Goal: Task Accomplishment & Management: Use online tool/utility

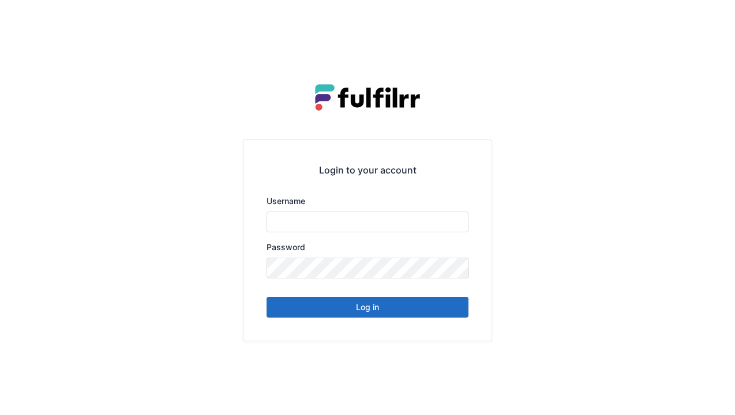
type input "******"
click at [377, 305] on button "Log in" at bounding box center [367, 307] width 202 height 21
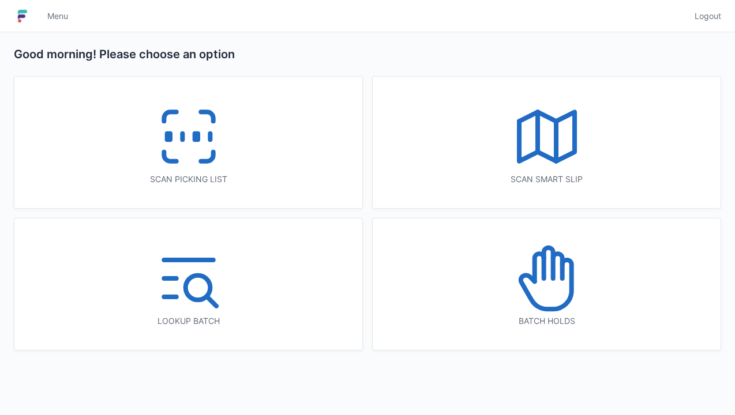
click at [197, 138] on rect at bounding box center [195, 137] width 3 height 6
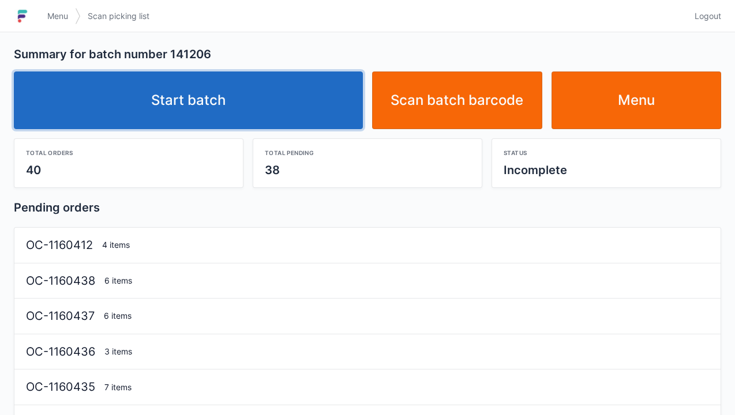
click at [242, 97] on link "Start batch" at bounding box center [188, 101] width 349 height 58
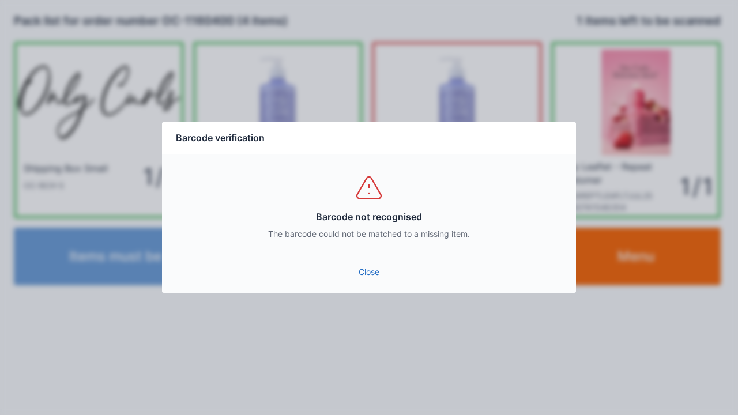
click at [359, 281] on link "Close" at bounding box center [369, 272] width 396 height 21
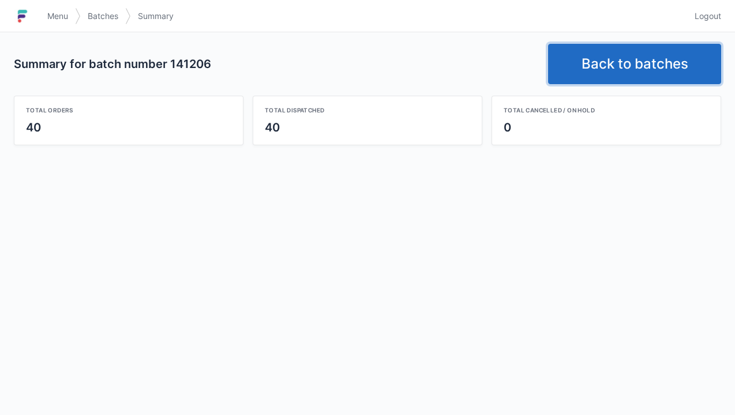
click at [608, 70] on link "Back to batches" at bounding box center [634, 64] width 173 height 40
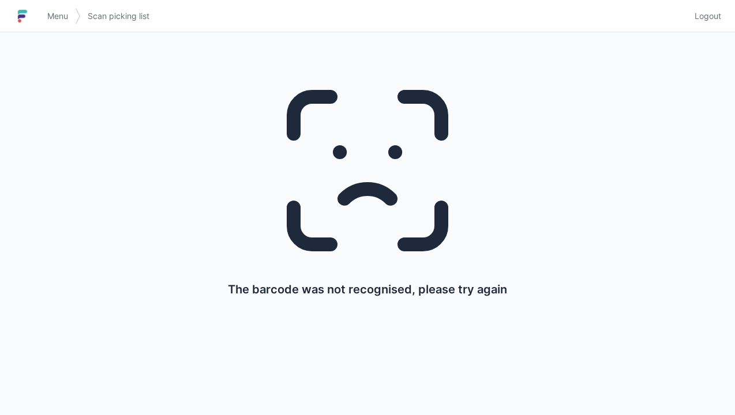
click at [48, 18] on span "Menu" at bounding box center [57, 16] width 21 height 12
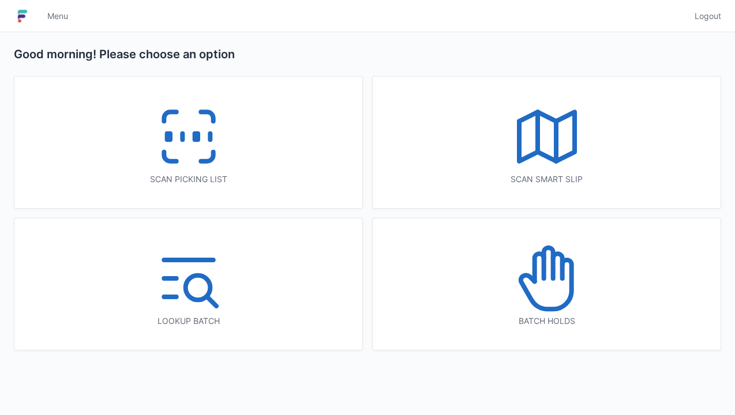
click at [176, 153] on icon at bounding box center [189, 137] width 74 height 74
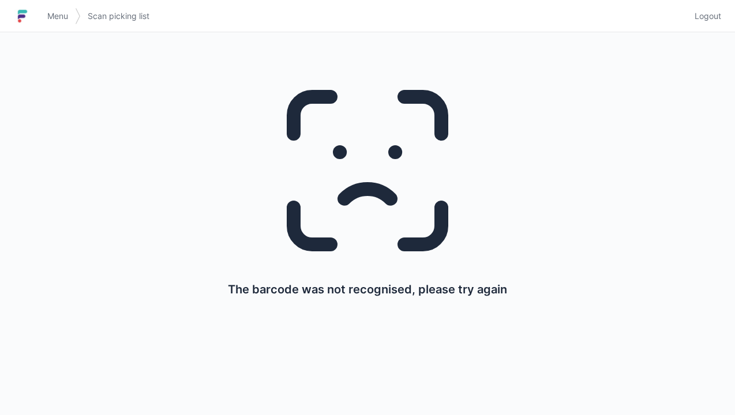
click at [66, 11] on span "Menu" at bounding box center [57, 16] width 21 height 12
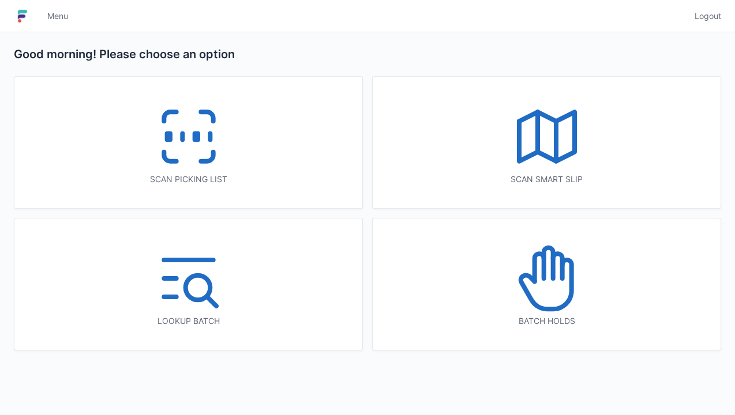
click at [197, 138] on rect at bounding box center [195, 137] width 3 height 6
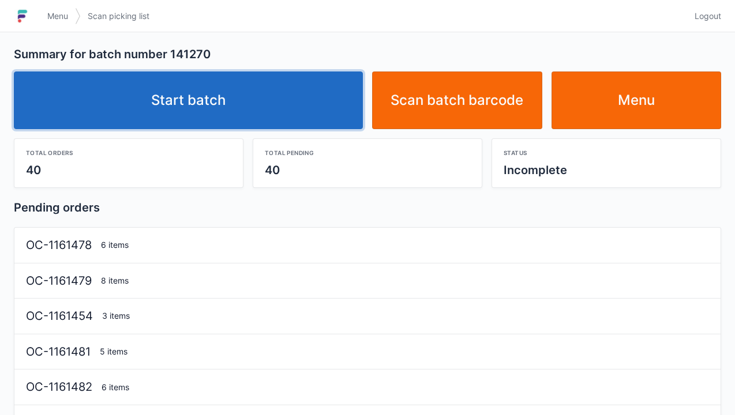
click at [167, 106] on link "Start batch" at bounding box center [188, 101] width 349 height 58
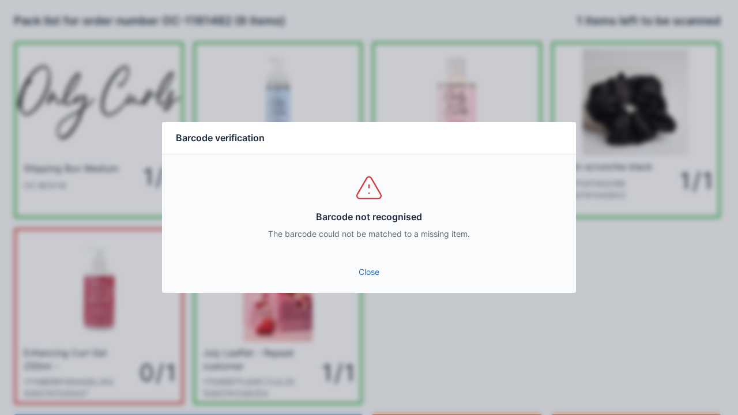
click at [380, 291] on div "Close" at bounding box center [369, 275] width 414 height 35
click at [367, 270] on link "Close" at bounding box center [369, 272] width 396 height 21
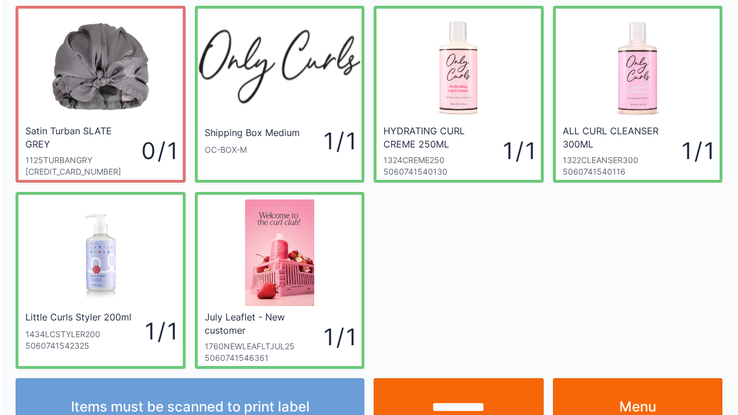
scroll to position [67, 0]
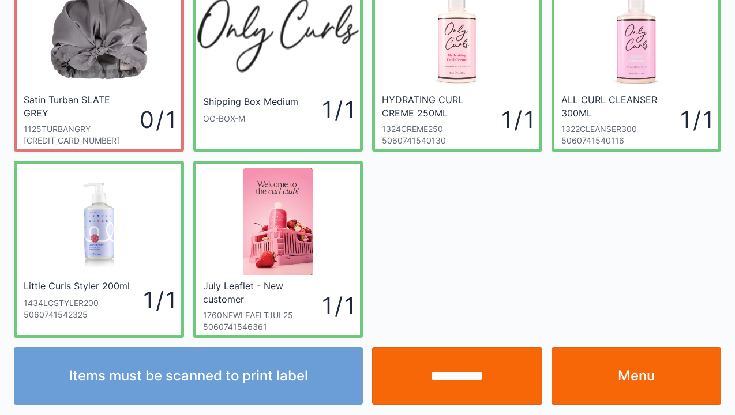
click at [453, 384] on input "**********" at bounding box center [457, 376] width 170 height 58
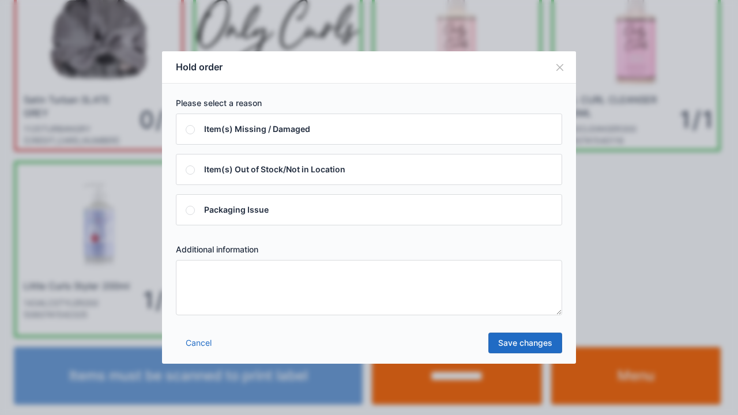
click at [207, 297] on textarea at bounding box center [369, 287] width 386 height 55
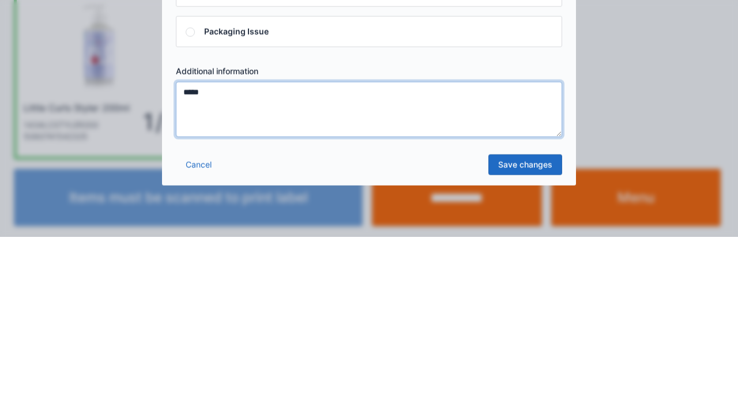
type textarea "*****"
click at [521, 347] on link "Save changes" at bounding box center [526, 343] width 74 height 21
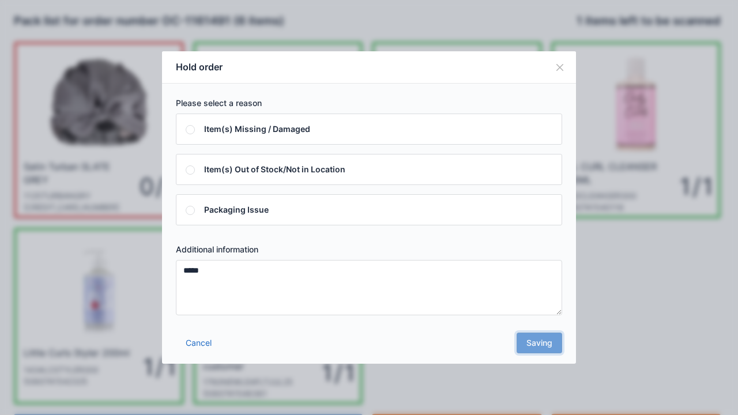
click at [536, 346] on div "Cancel Saving" at bounding box center [369, 346] width 414 height 35
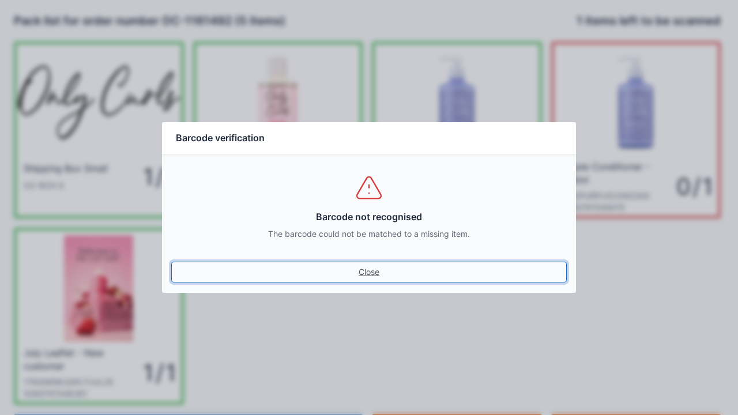
click at [363, 274] on link "Close" at bounding box center [369, 272] width 396 height 21
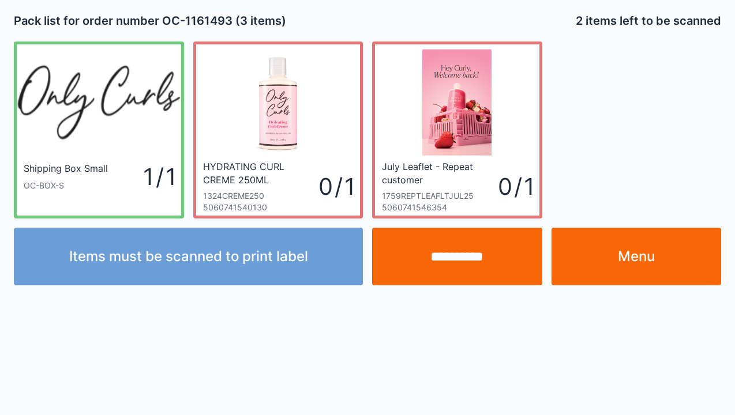
click at [466, 271] on input "**********" at bounding box center [457, 257] width 170 height 58
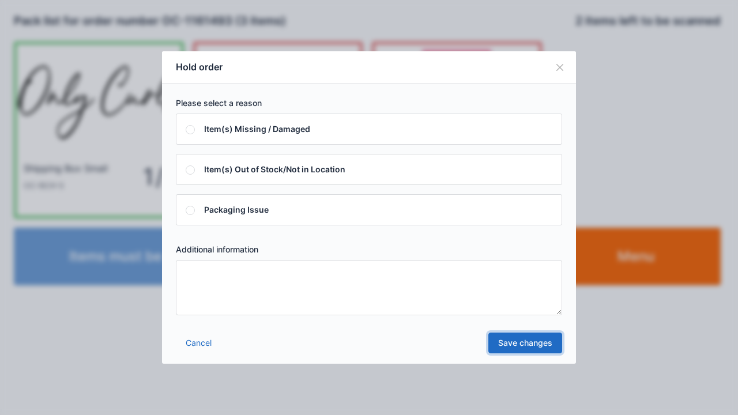
click at [538, 348] on link "Save changes" at bounding box center [526, 343] width 74 height 21
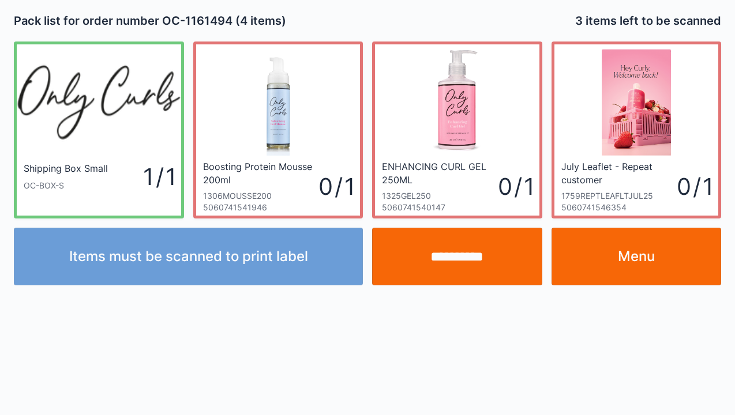
click at [646, 263] on link "Menu" at bounding box center [636, 257] width 170 height 58
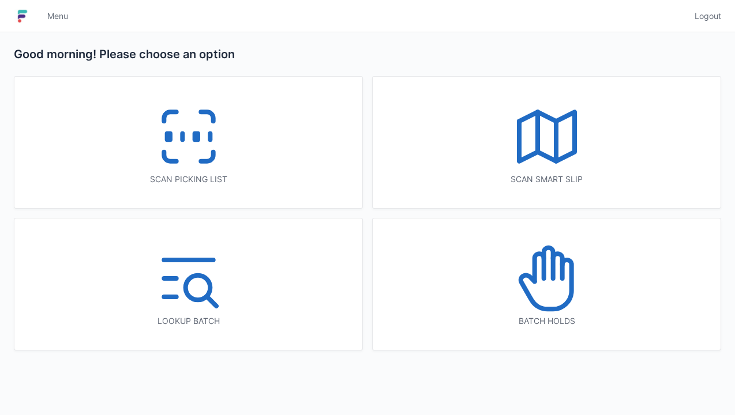
click at [554, 288] on icon at bounding box center [547, 279] width 74 height 74
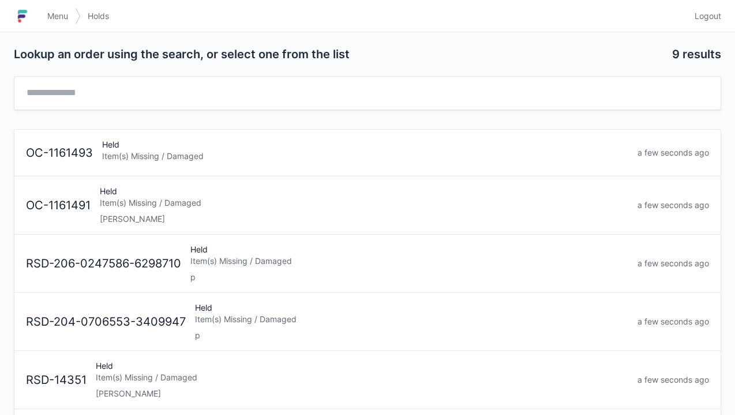
click at [123, 221] on div "Elena" at bounding box center [364, 219] width 528 height 12
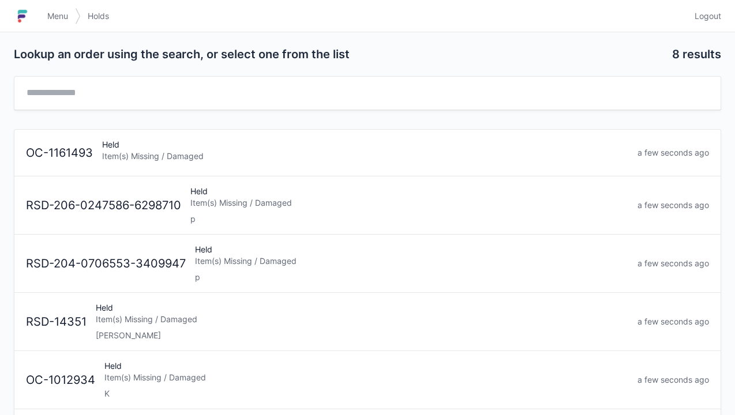
click at [182, 157] on div "Item(s) Missing / Damaged" at bounding box center [365, 157] width 526 height 12
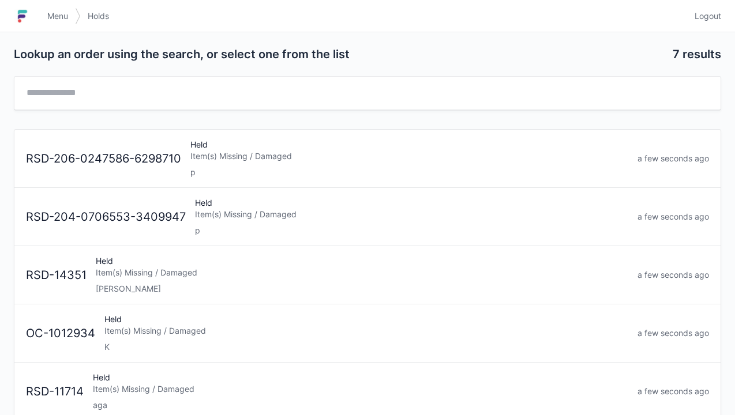
click at [66, 17] on span "Menu" at bounding box center [57, 16] width 21 height 12
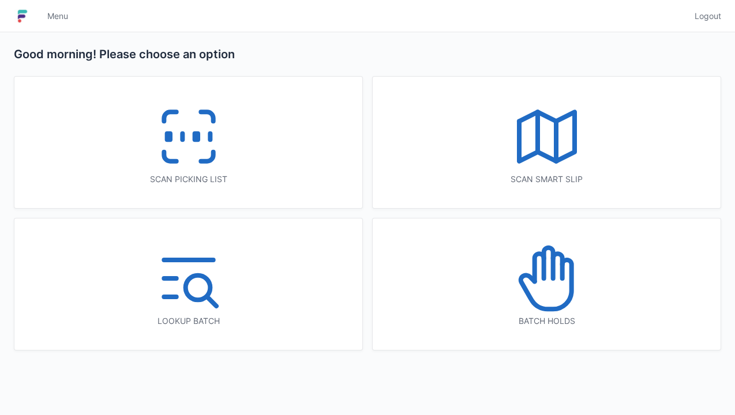
click at [190, 150] on icon at bounding box center [189, 137] width 74 height 74
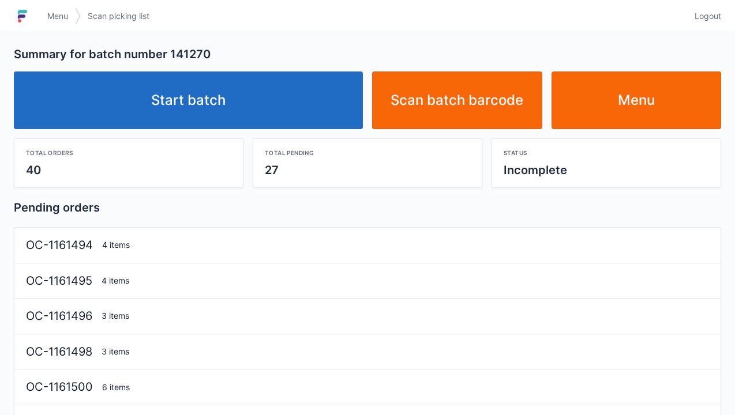
click at [200, 104] on link "Start batch" at bounding box center [188, 101] width 349 height 58
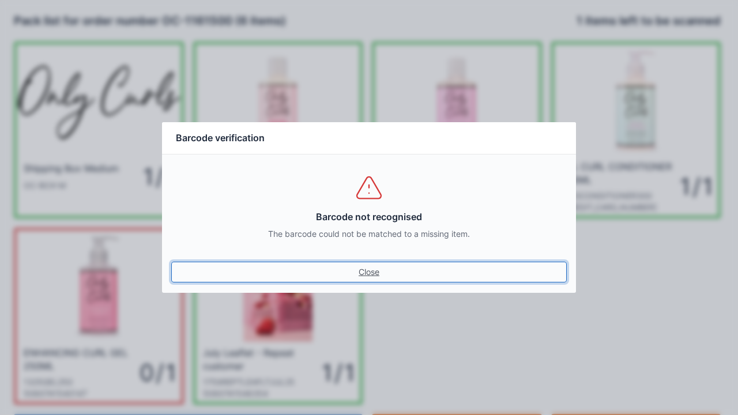
click at [390, 281] on link "Close" at bounding box center [369, 272] width 396 height 21
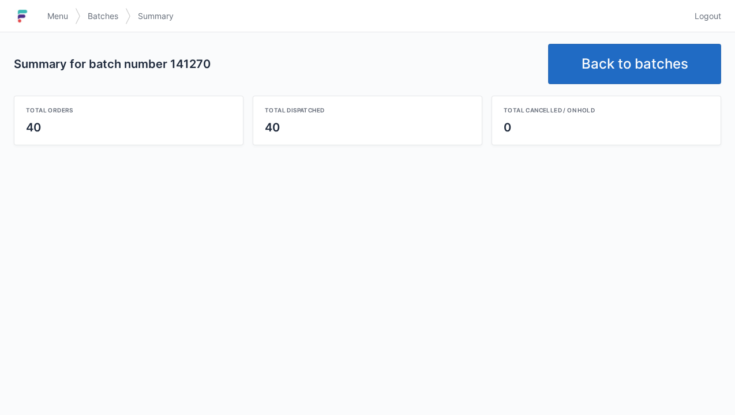
click at [613, 59] on link "Back to batches" at bounding box center [634, 64] width 173 height 40
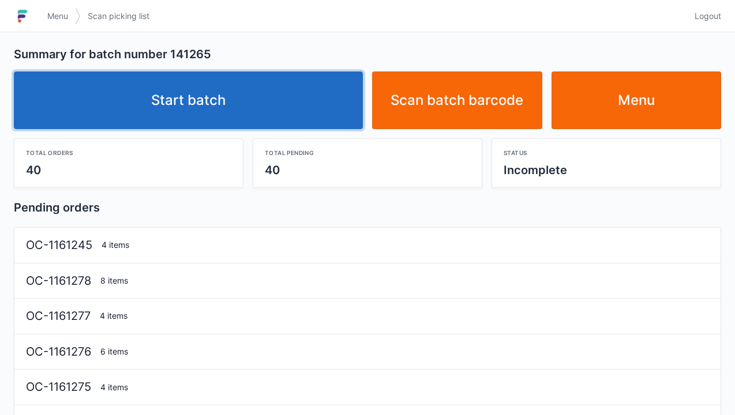
click at [175, 111] on link "Start batch" at bounding box center [188, 101] width 349 height 58
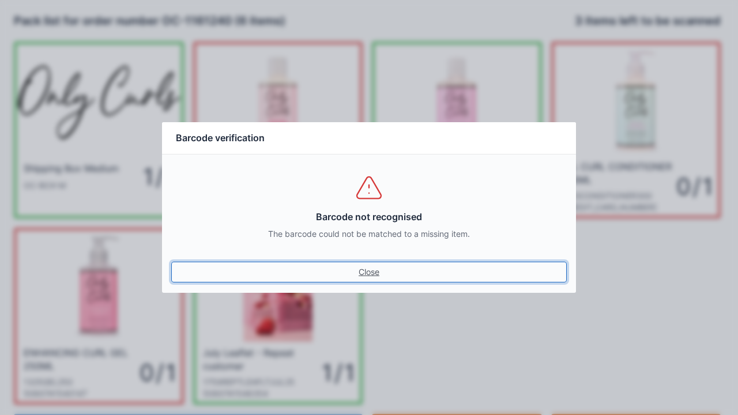
click at [363, 279] on link "Close" at bounding box center [369, 272] width 396 height 21
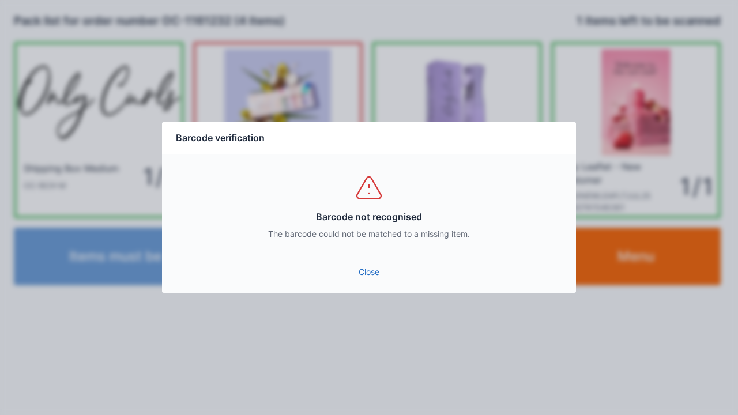
click at [375, 278] on link "Close" at bounding box center [369, 272] width 396 height 21
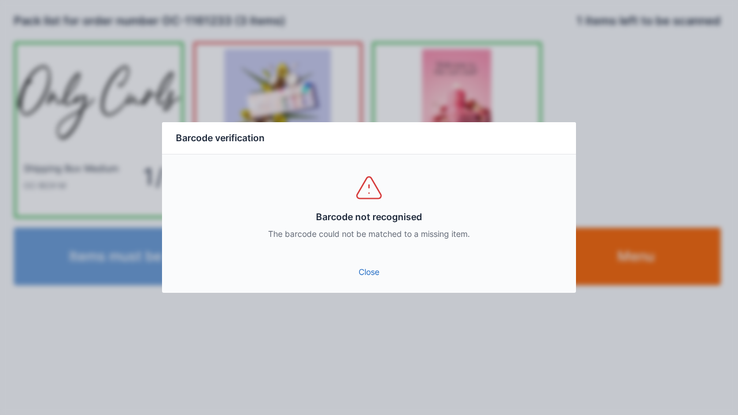
click at [371, 280] on link "Close" at bounding box center [369, 272] width 396 height 21
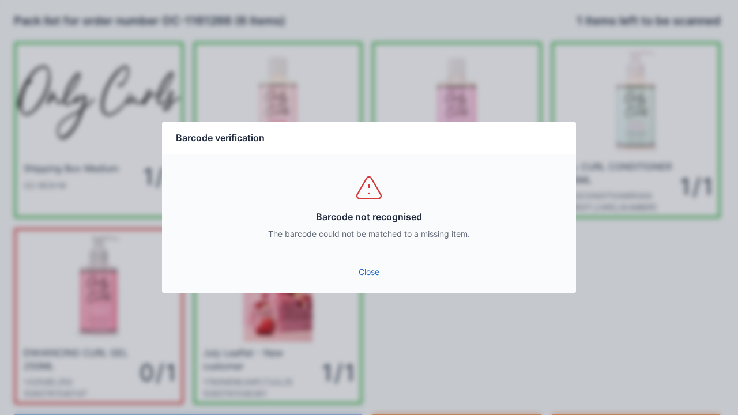
click at [381, 273] on link "Close" at bounding box center [369, 272] width 396 height 21
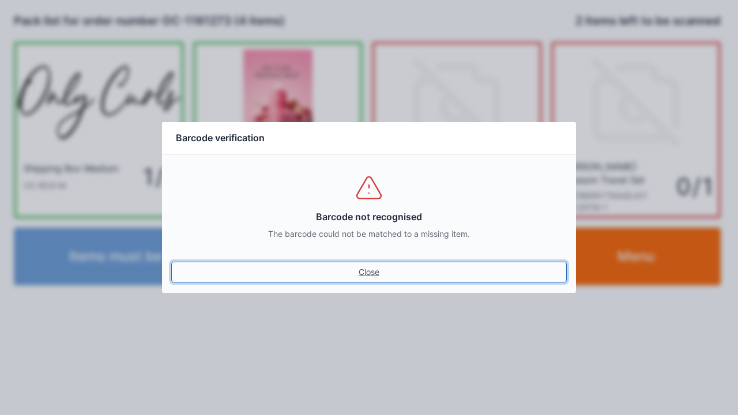
click at [367, 262] on link "Close" at bounding box center [369, 272] width 396 height 21
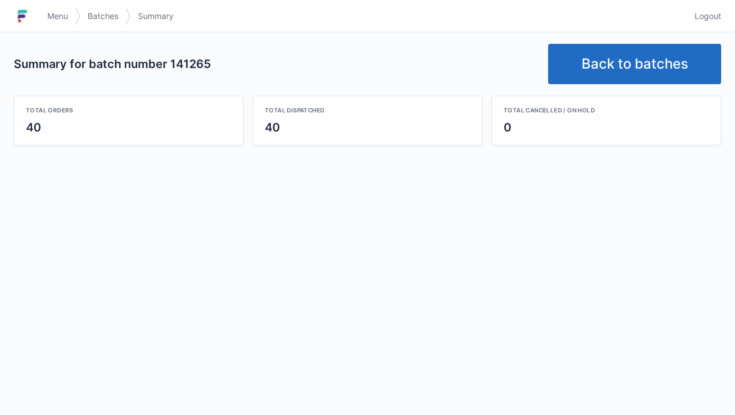
click at [619, 58] on link "Back to batches" at bounding box center [634, 64] width 173 height 40
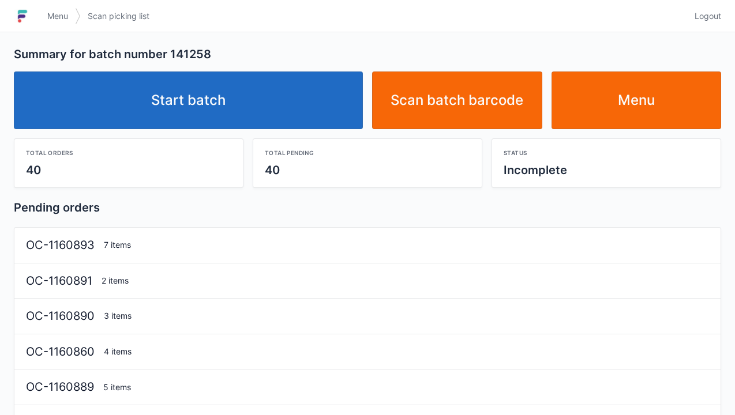
click at [246, 106] on link "Start batch" at bounding box center [188, 101] width 349 height 58
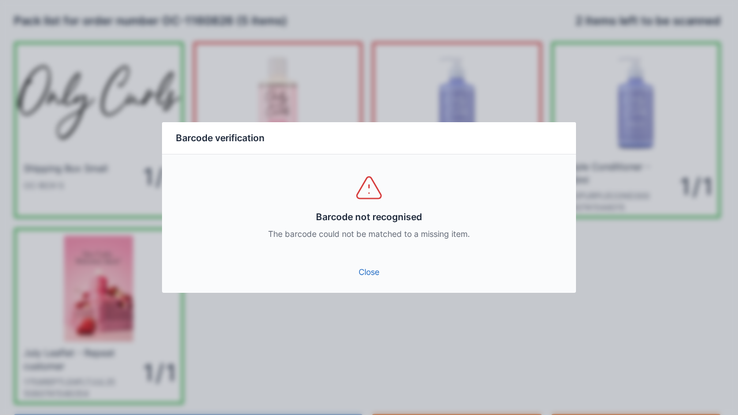
click at [381, 273] on link "Close" at bounding box center [369, 272] width 396 height 21
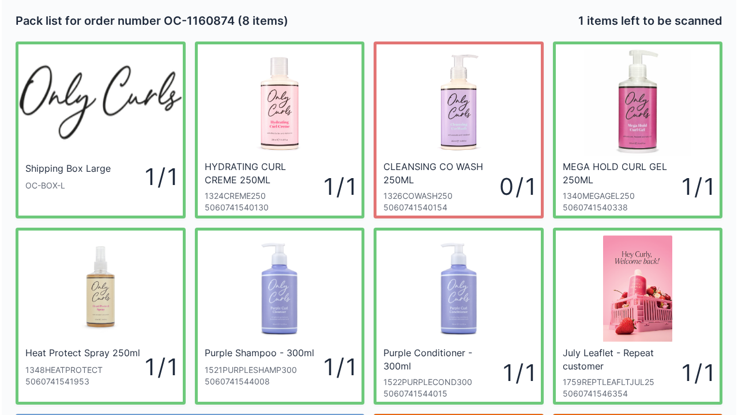
scroll to position [67, 0]
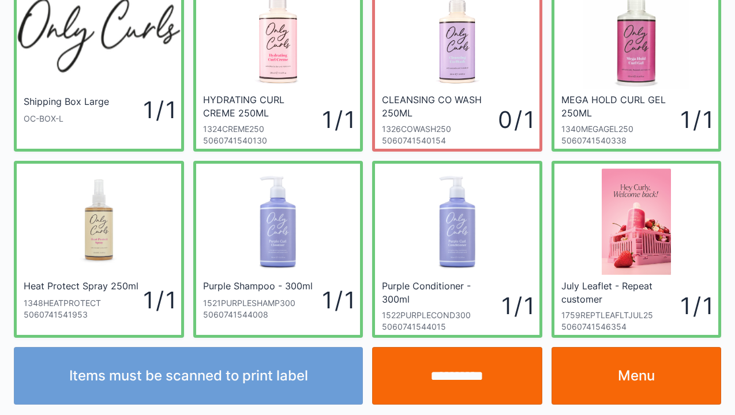
click at [467, 386] on input "**********" at bounding box center [457, 376] width 170 height 58
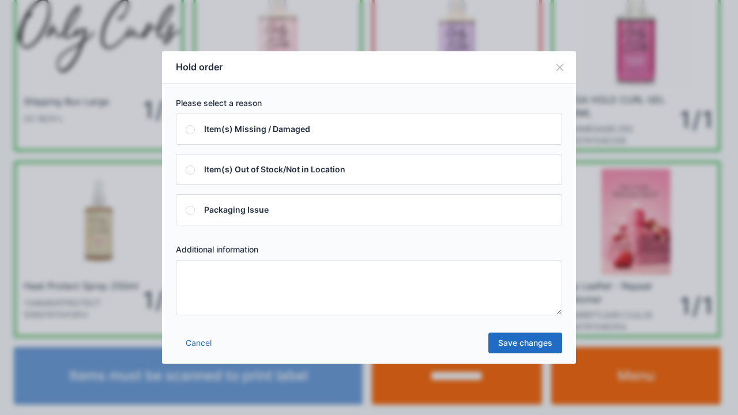
click at [194, 285] on textarea at bounding box center [369, 287] width 386 height 55
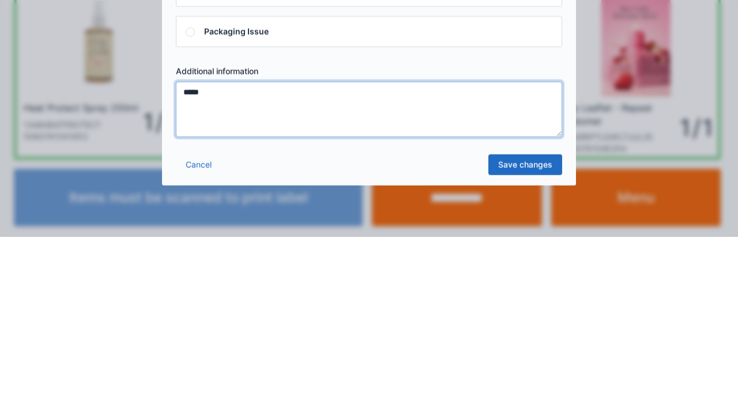
type textarea "*****"
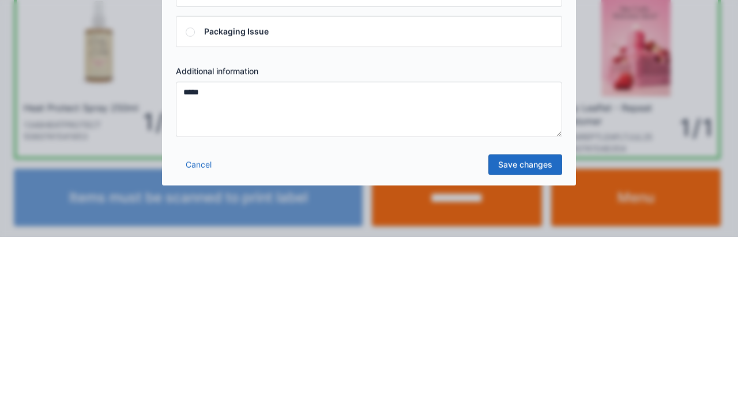
click at [532, 350] on link "Save changes" at bounding box center [526, 343] width 74 height 21
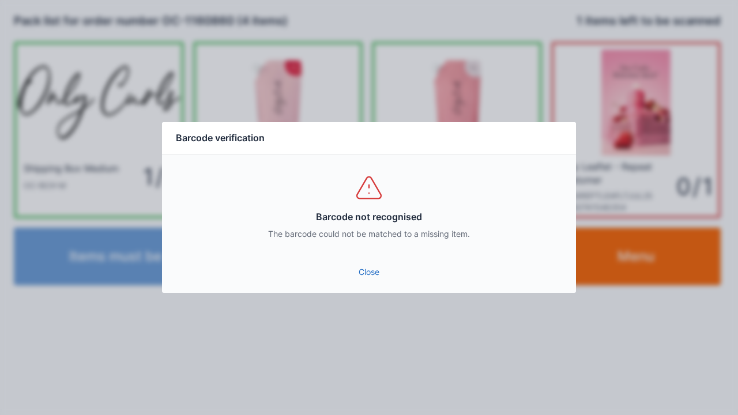
click at [376, 280] on link "Close" at bounding box center [369, 272] width 396 height 21
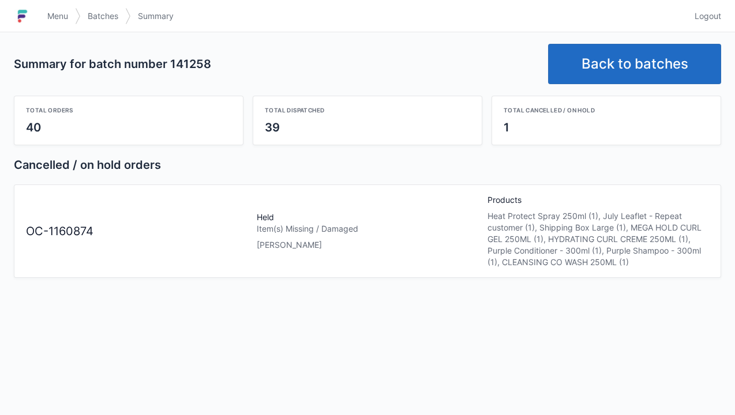
click at [621, 62] on link "Back to batches" at bounding box center [634, 64] width 173 height 40
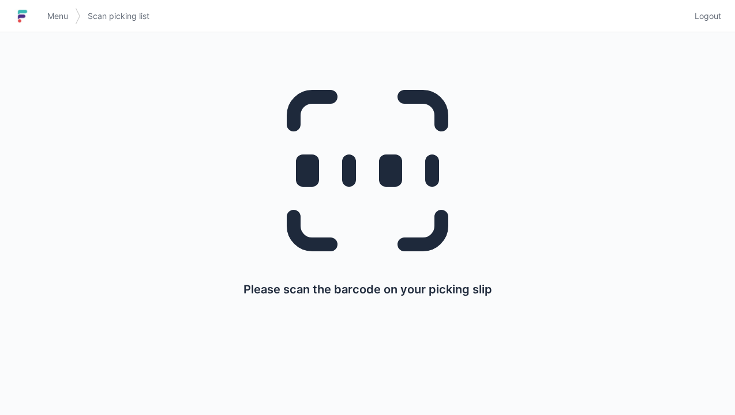
click at [60, 16] on span "Menu" at bounding box center [57, 16] width 21 height 12
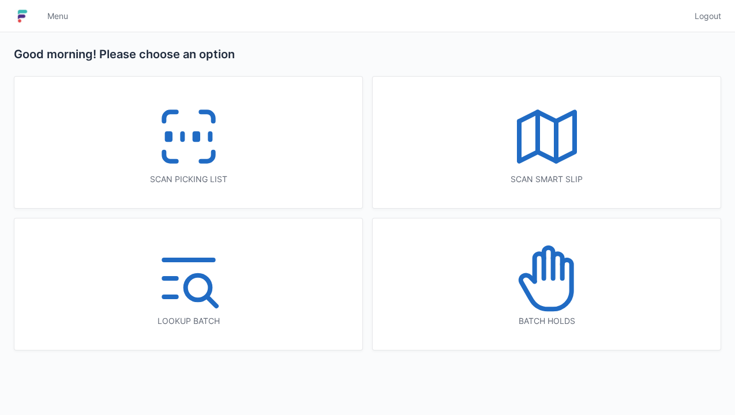
click at [557, 299] on icon at bounding box center [547, 279] width 74 height 74
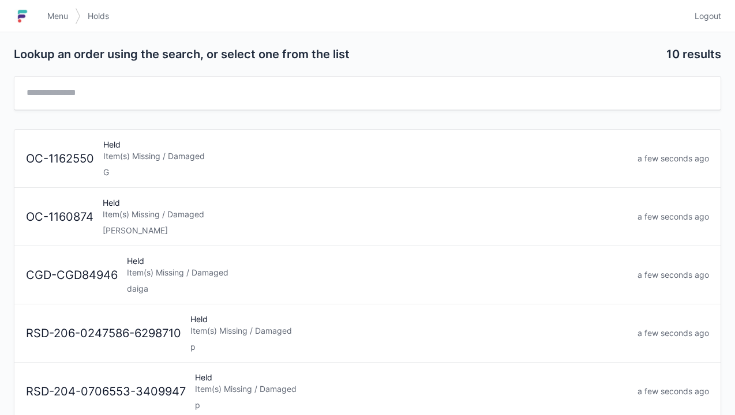
click at [192, 230] on div "[PERSON_NAME]" at bounding box center [365, 231] width 525 height 12
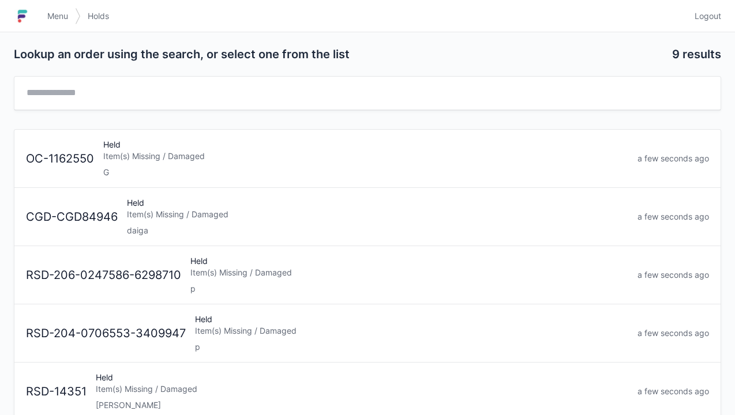
click at [61, 24] on link "Menu" at bounding box center [57, 16] width 35 height 21
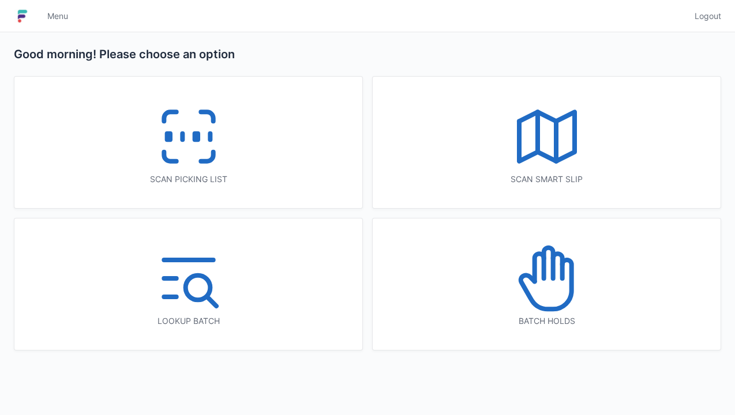
click at [210, 136] on line at bounding box center [210, 137] width 0 height 6
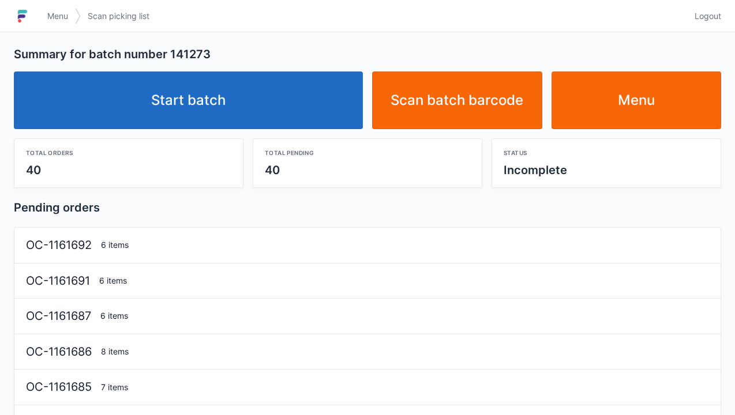
click at [212, 103] on link "Start batch" at bounding box center [188, 101] width 349 height 58
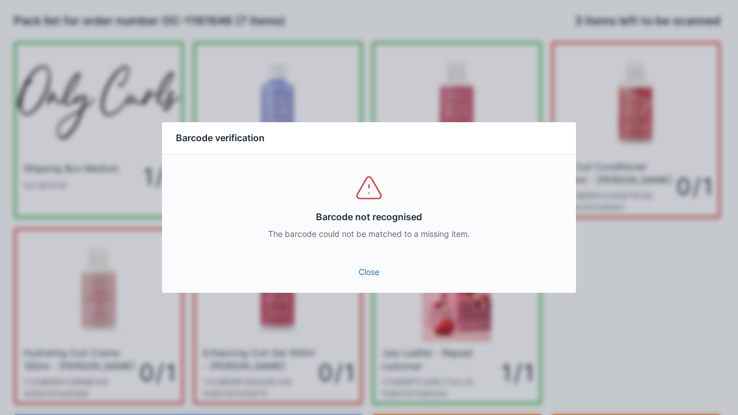
click at [370, 273] on link "Close" at bounding box center [369, 272] width 396 height 21
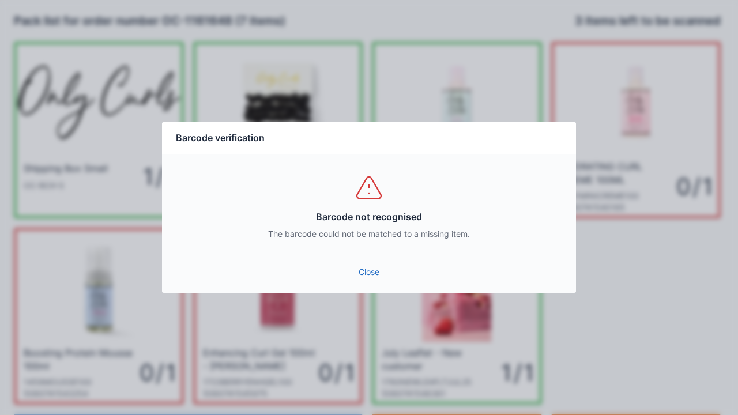
click at [366, 272] on link "Close" at bounding box center [369, 272] width 396 height 21
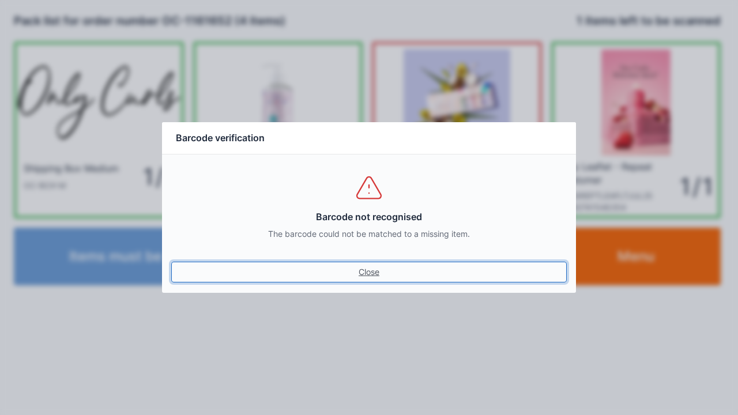
click at [365, 278] on link "Close" at bounding box center [369, 272] width 396 height 21
